Goal: Navigation & Orientation: Go to known website

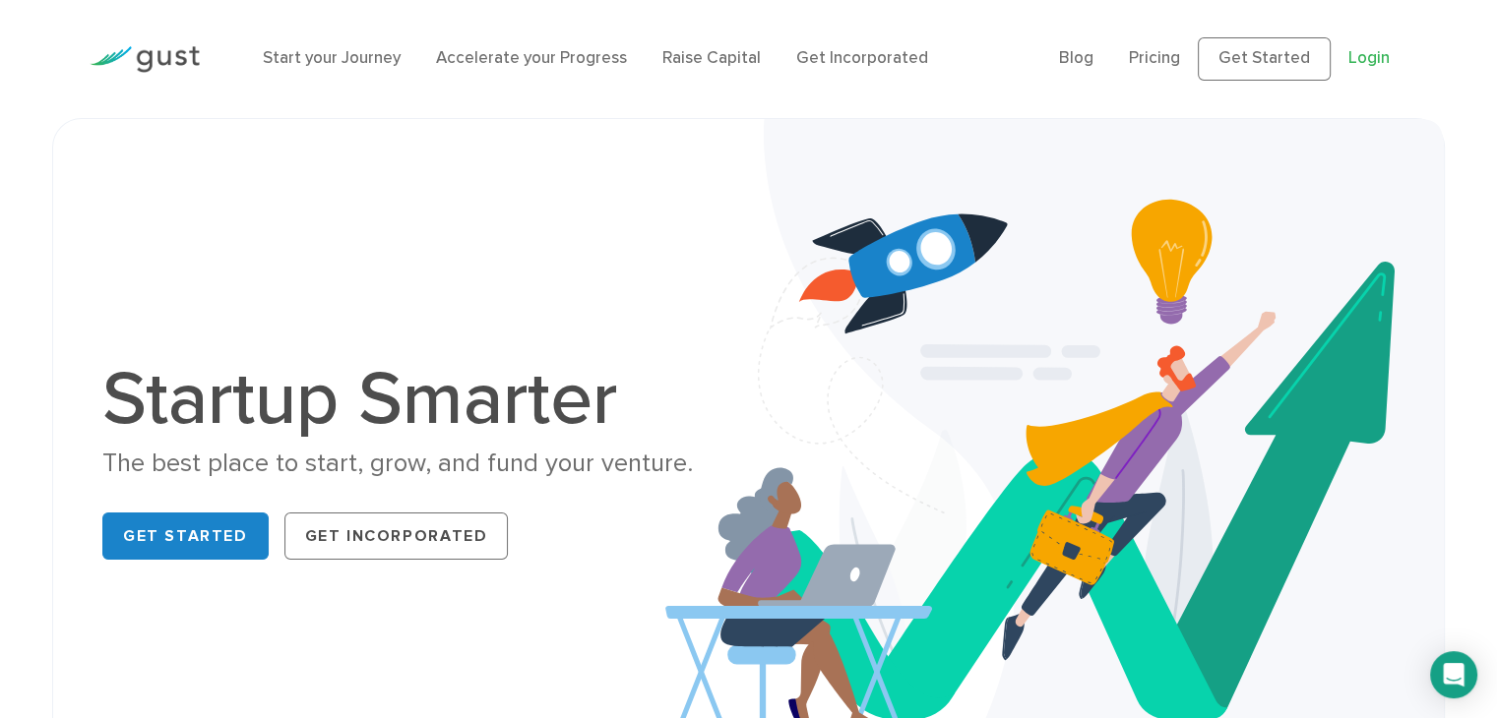
click at [1374, 54] on link "Login" at bounding box center [1368, 58] width 41 height 20
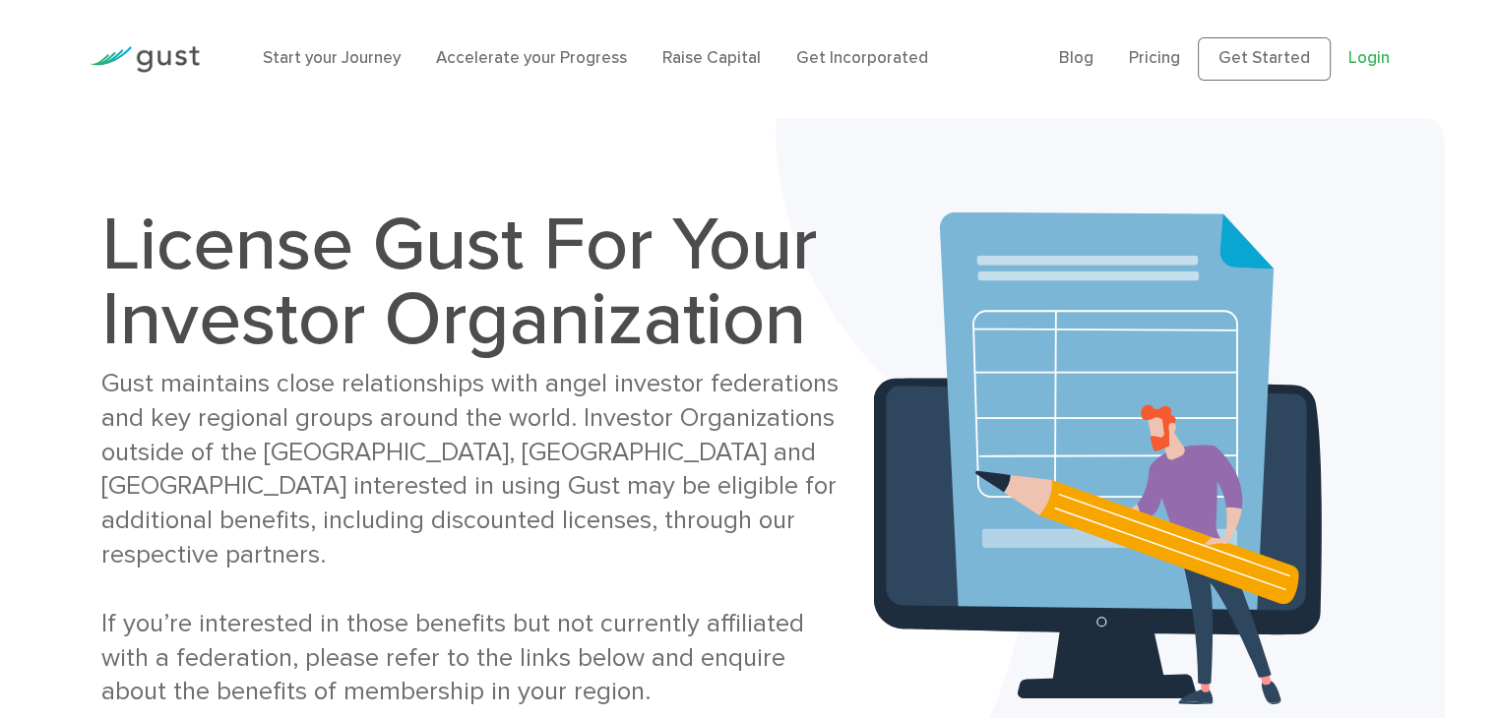
click at [1365, 66] on link "Login" at bounding box center [1368, 58] width 41 height 20
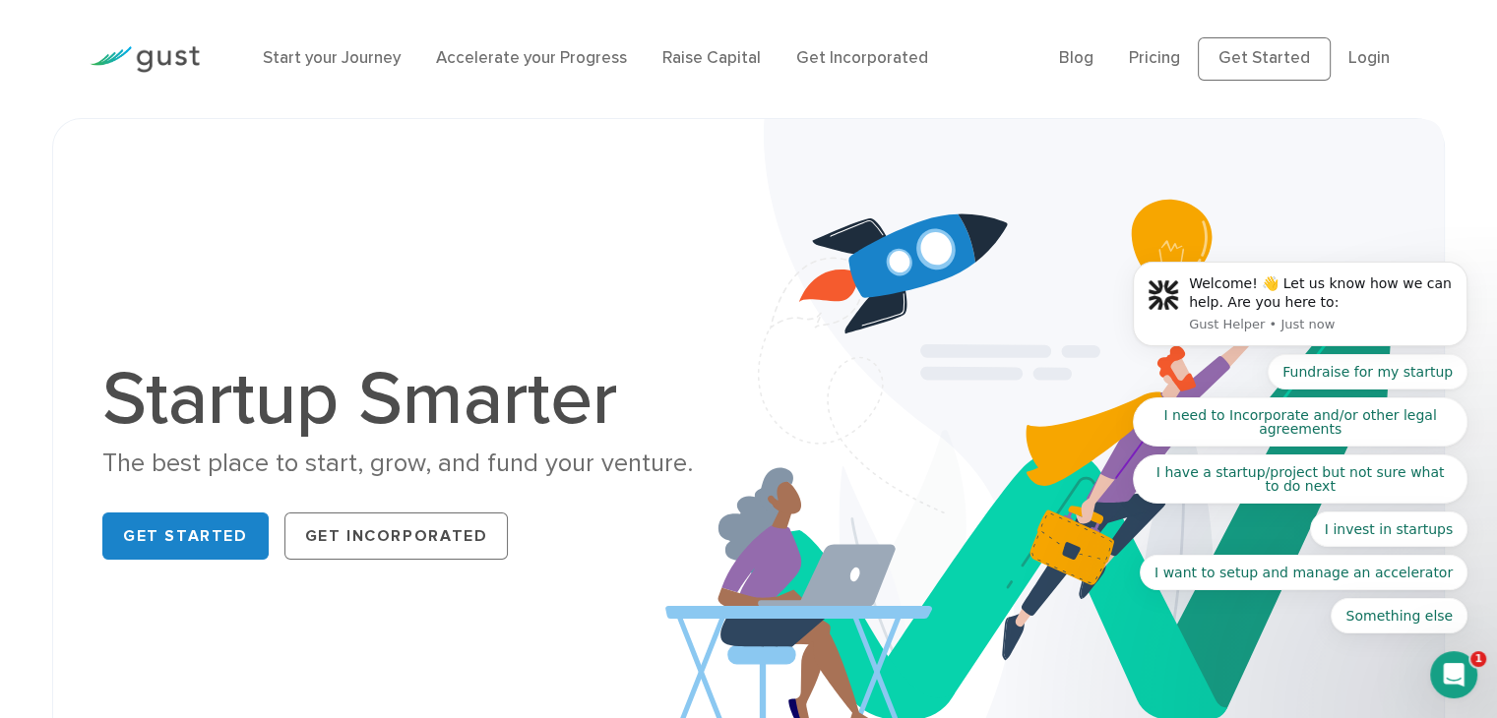
click at [1263, 58] on body "Welcome! 👋 Let us know how we can help. Are you here to: Gust Helper • Just now…" at bounding box center [1300, 311] width 378 height 693
click at [1267, 70] on body "Welcome! 👋 Let us know how we can help. Are you here to: Gust Helper • Just now…" at bounding box center [1300, 311] width 378 height 693
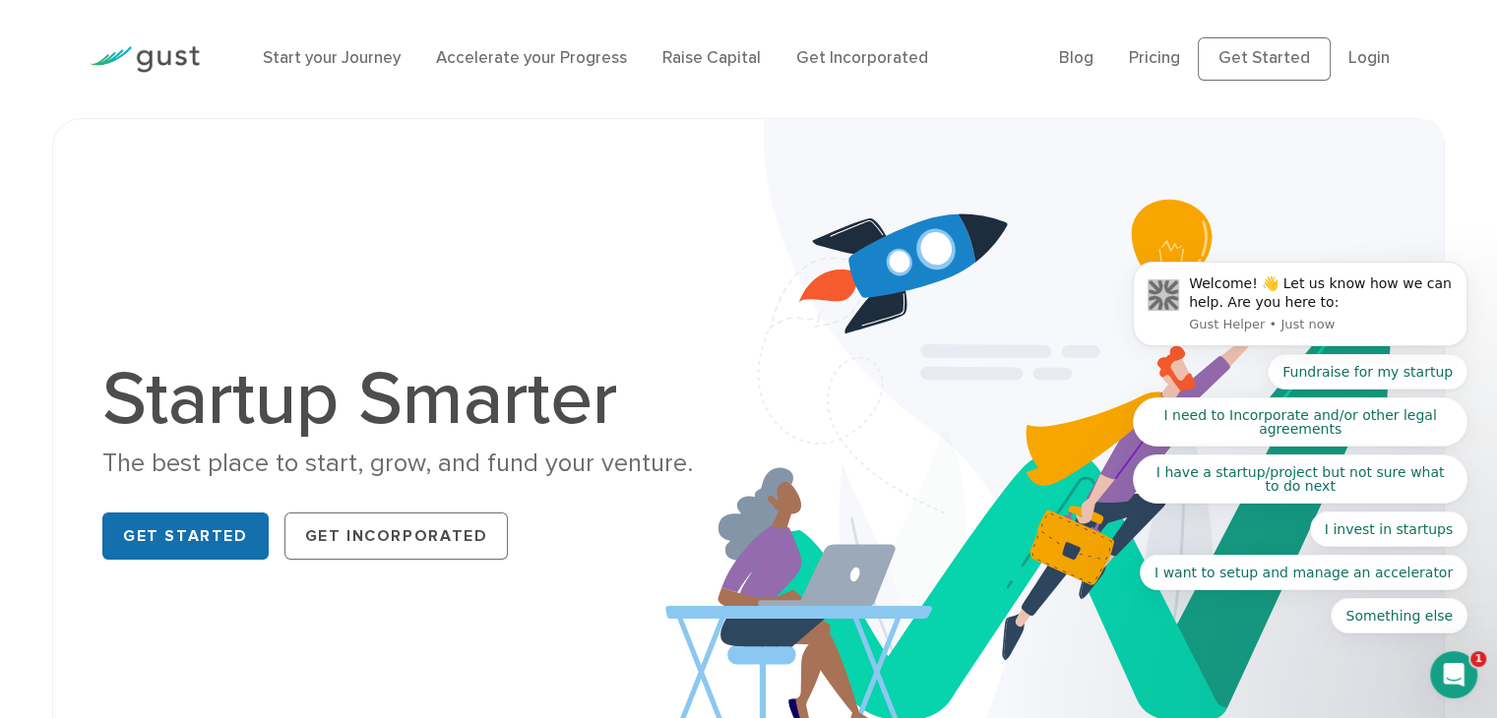
click at [226, 540] on link "Get Started" at bounding box center [185, 536] width 166 height 47
